Goal: Navigation & Orientation: Find specific page/section

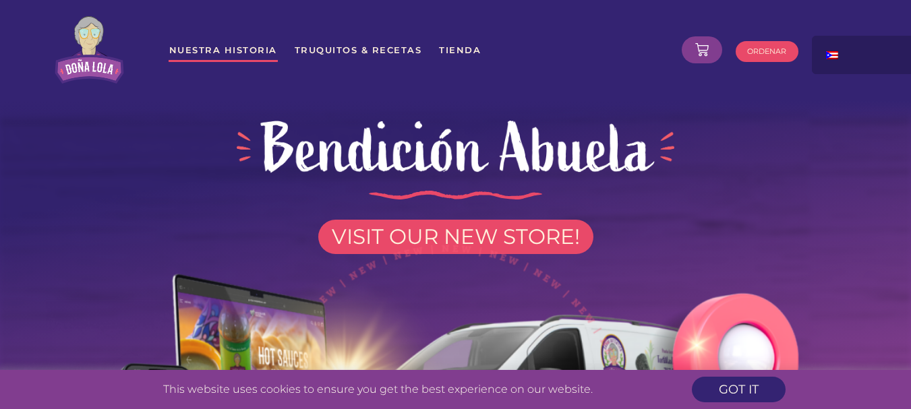
scroll to position [135, 0]
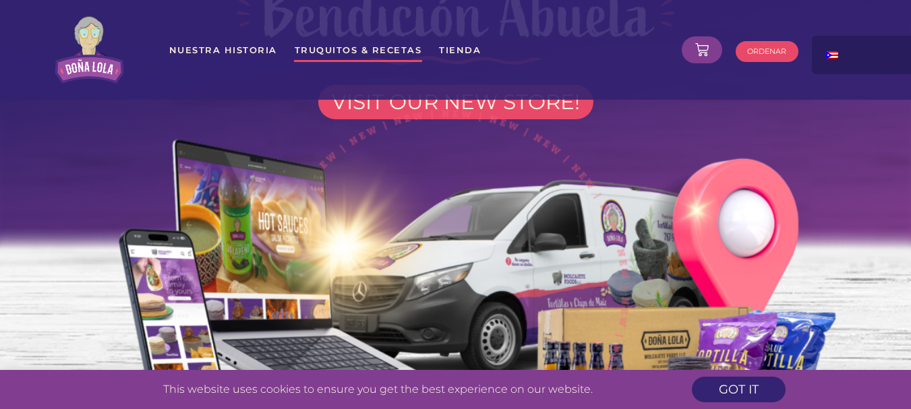
click at [346, 53] on link "Truquitos & Recetas" at bounding box center [358, 50] width 129 height 24
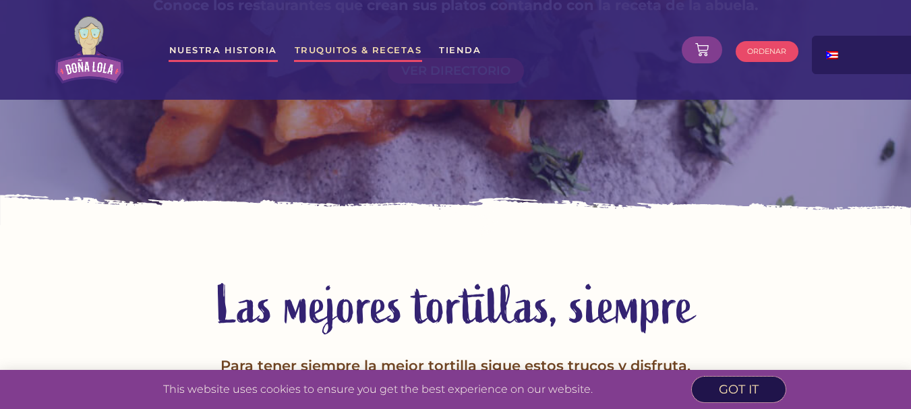
scroll to position [1685, 0]
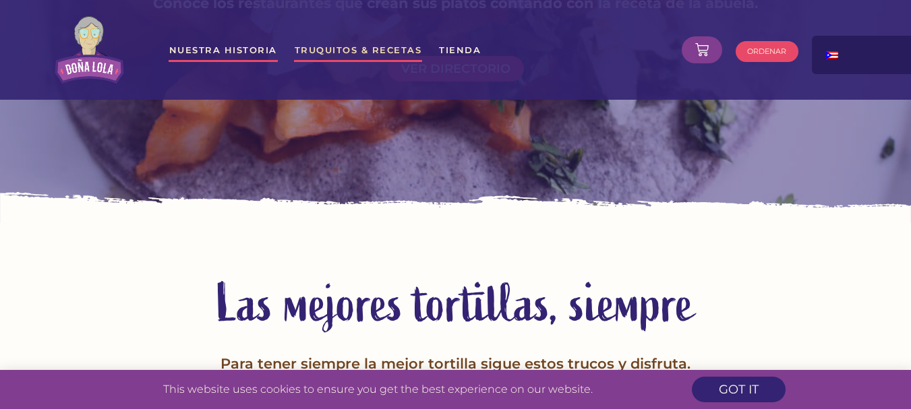
click at [245, 58] on link "Nuestra Historia" at bounding box center [223, 50] width 109 height 24
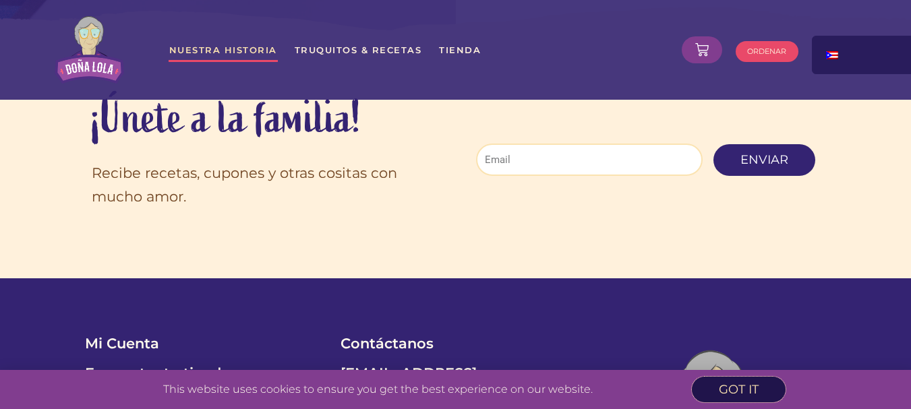
scroll to position [3450, 0]
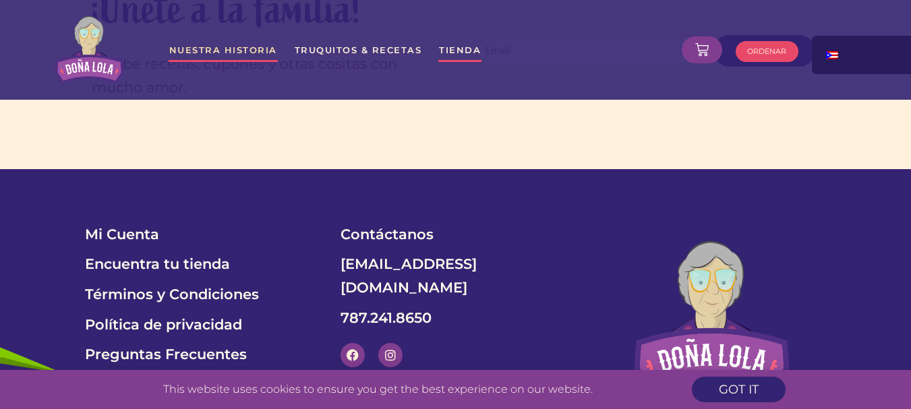
click at [438, 52] on link "Tienda" at bounding box center [459, 50] width 43 height 24
